Goal: Find specific page/section: Find specific page/section

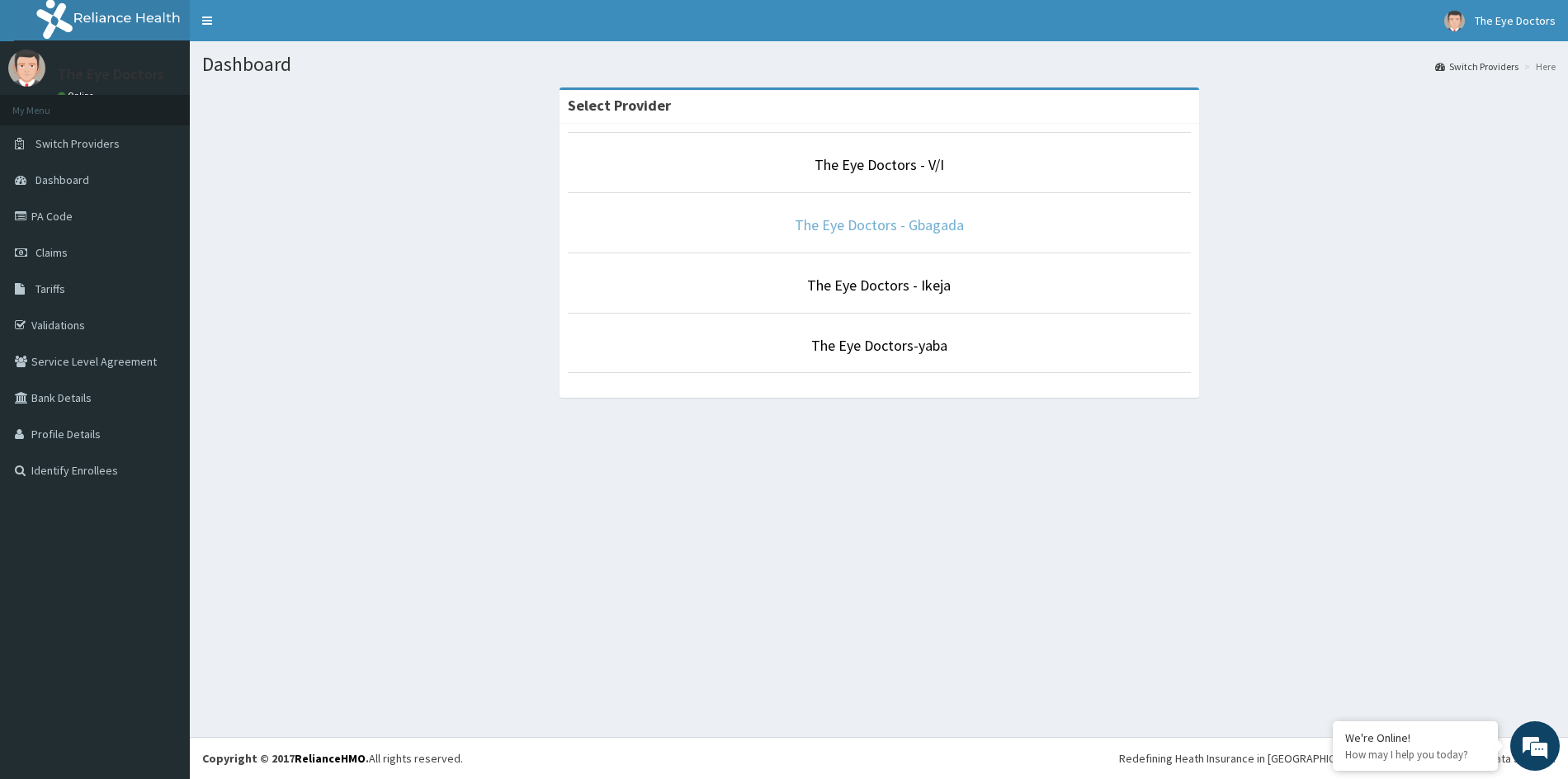
click at [883, 224] on link "The Eye Doctors - Gbagada" at bounding box center [879, 225] width 169 height 19
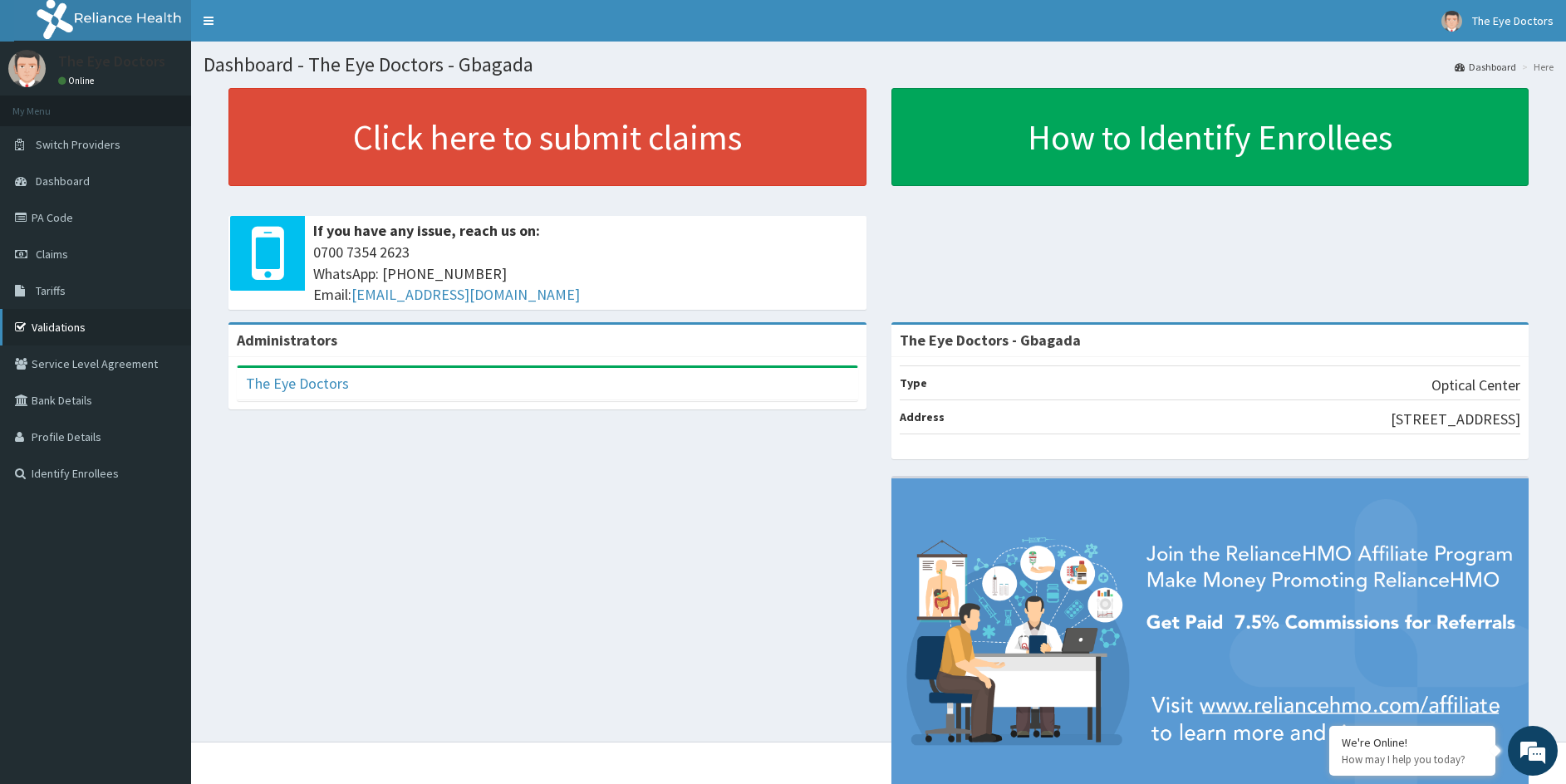
click at [78, 327] on link "Validations" at bounding box center [95, 327] width 191 height 36
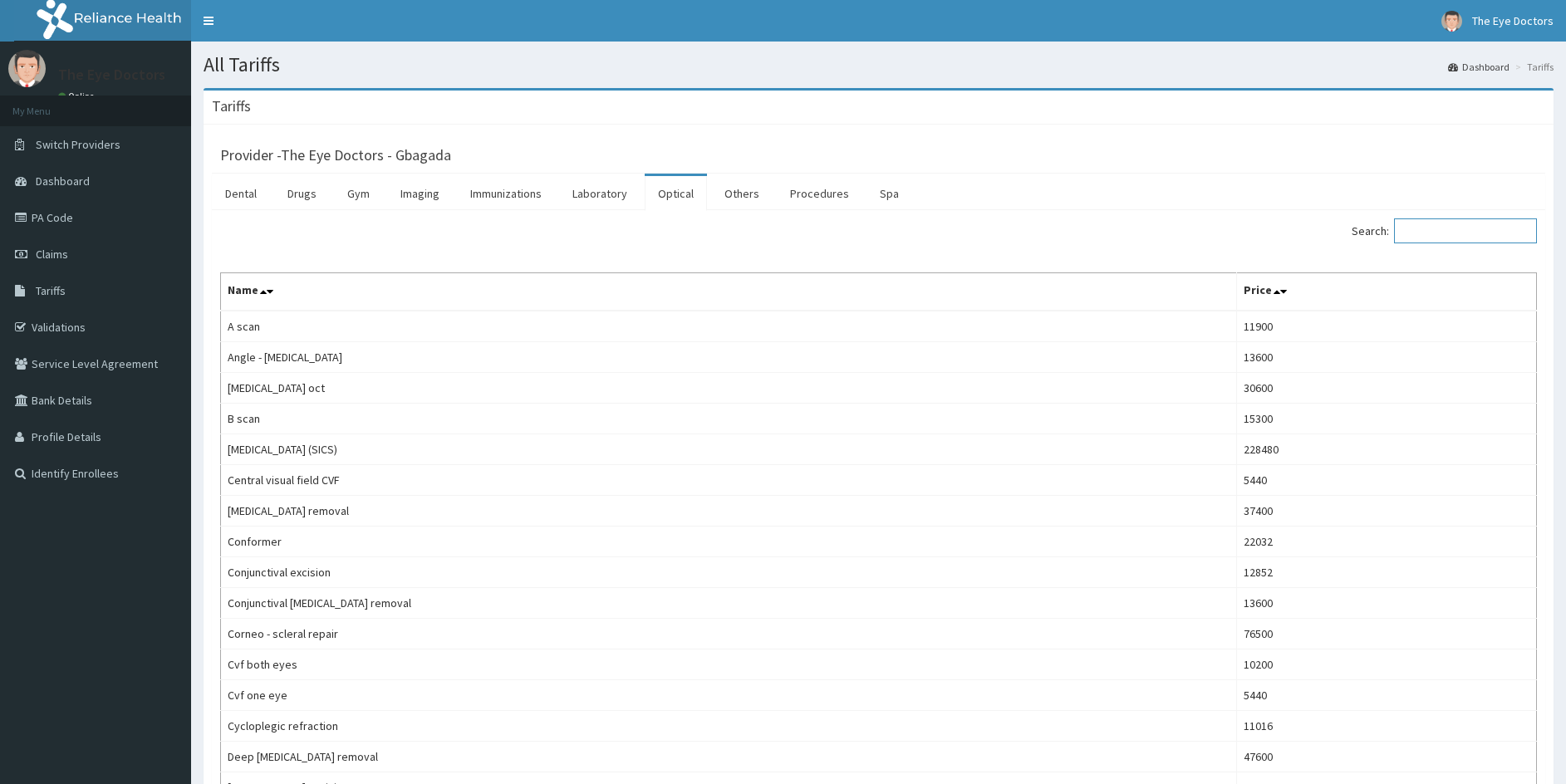
click at [1444, 226] on input "Search:" at bounding box center [1466, 231] width 143 height 25
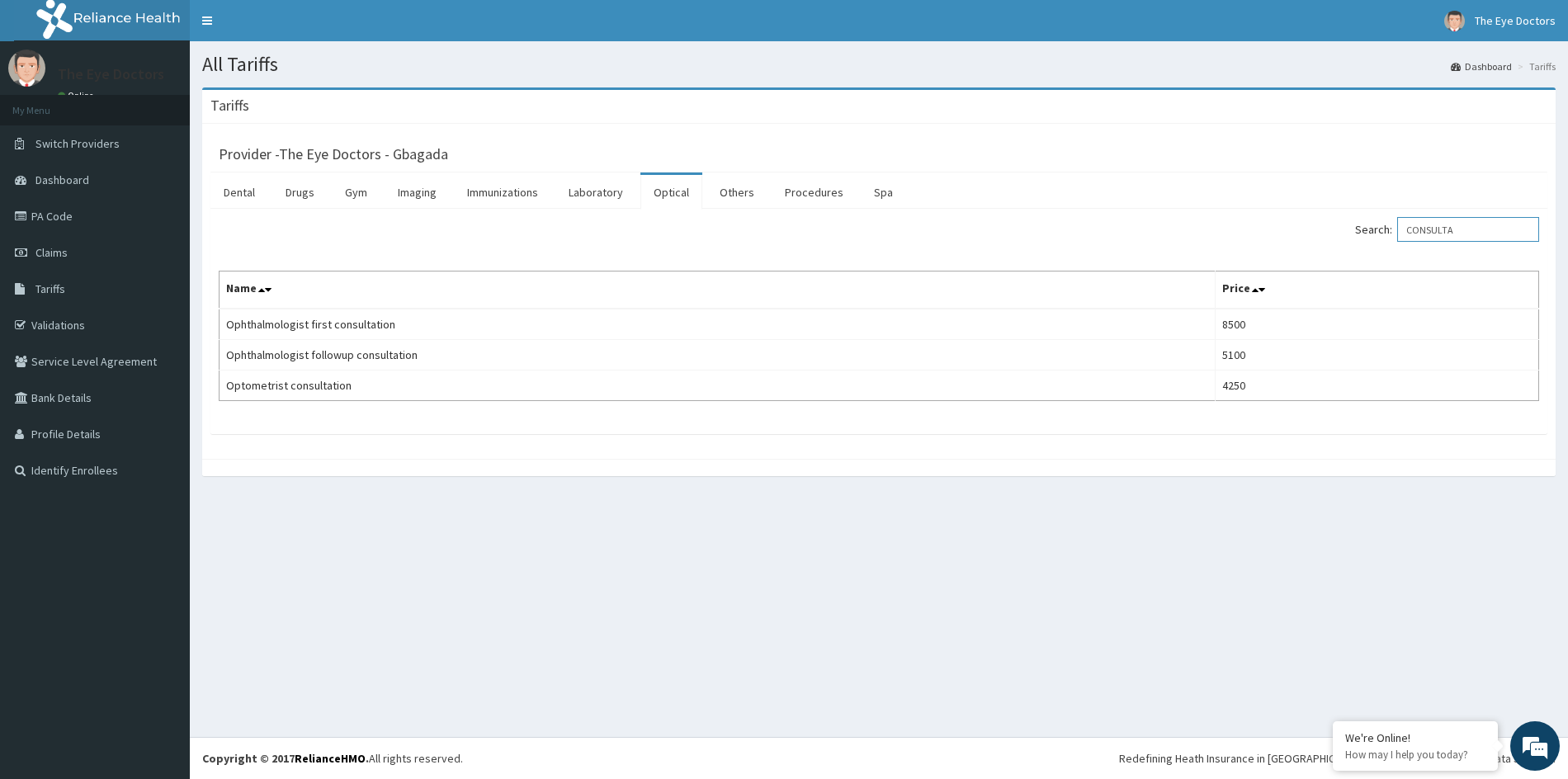
drag, startPoint x: 1471, startPoint y: 234, endPoint x: 1306, endPoint y: 254, distance: 166.2
click at [1313, 252] on div "Search: CONSULTA Name Price Ophthalmologist first consultation 8500 Ophthalmolo…" at bounding box center [879, 309] width 1320 height 184
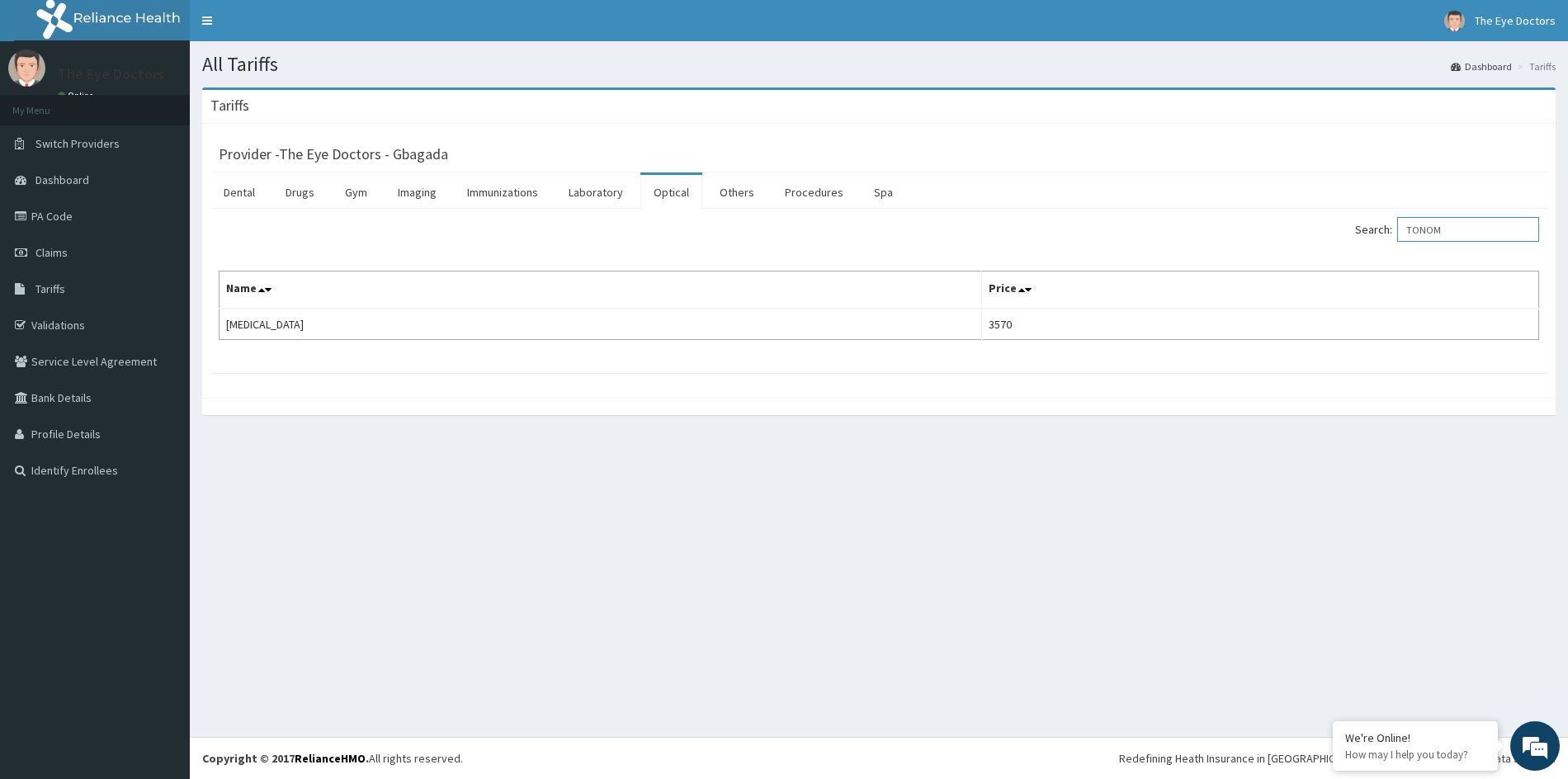
drag, startPoint x: 1452, startPoint y: 228, endPoint x: 1392, endPoint y: 235, distance: 60.4
click at [1392, 235] on label "Search: TONOM" at bounding box center [1447, 229] width 184 height 25
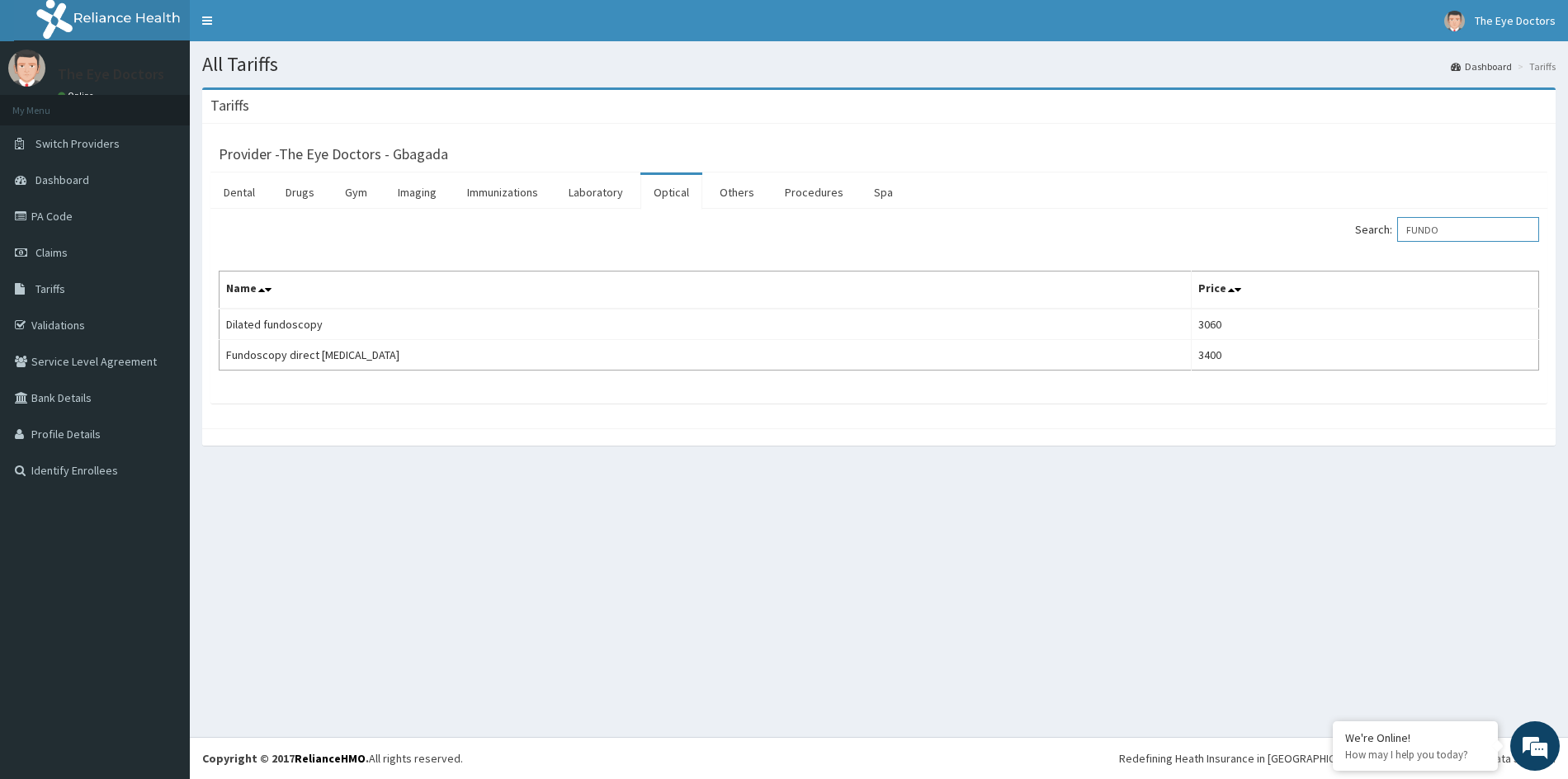
type input "FUNDO"
